Goal: Task Accomplishment & Management: Manage account settings

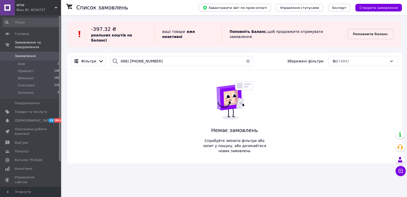
click at [246, 56] on button "button" at bounding box center [248, 61] width 10 height 10
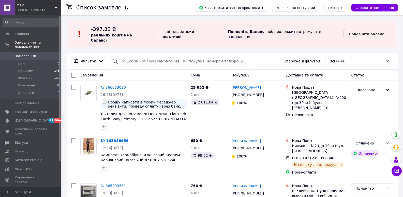
click at [366, 32] on b "Поповнити баланс" at bounding box center [366, 34] width 35 height 4
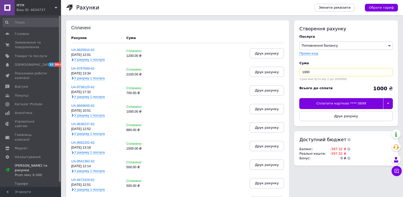
drag, startPoint x: 330, startPoint y: 71, endPoint x: 278, endPoint y: 80, distance: 52.6
type input "400"
click at [389, 103] on icon at bounding box center [388, 103] width 2 height 2
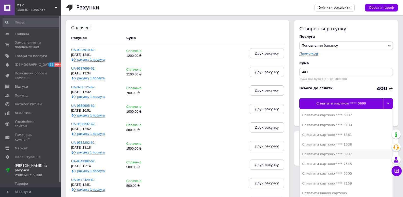
click at [348, 154] on div "Сплатити карткою **** 0937" at bounding box center [346, 154] width 88 height 5
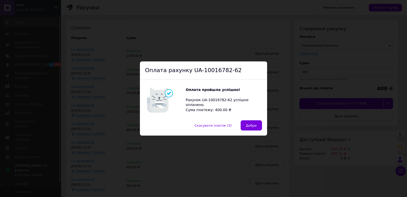
click at [248, 125] on span "Добре" at bounding box center [251, 125] width 11 height 4
